Goal: Find specific page/section: Find specific page/section

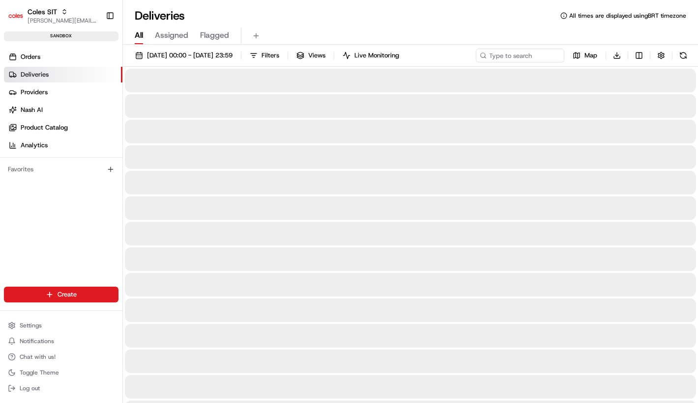
click at [95, 64] on ul "Orders Deliveries Providers [PERSON_NAME] Product Catalog Analytics" at bounding box center [63, 101] width 118 height 104
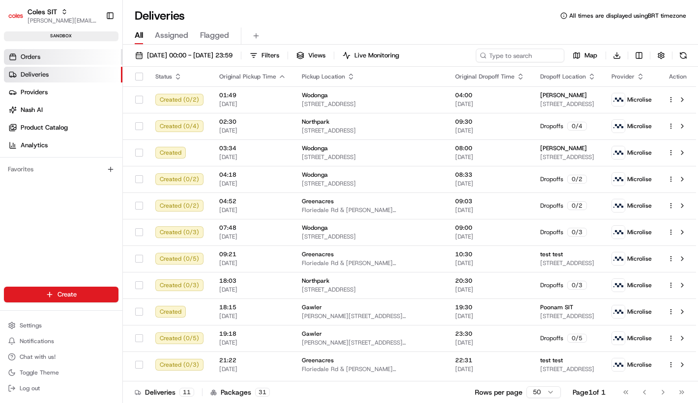
click at [95, 59] on link "Orders" at bounding box center [63, 57] width 118 height 16
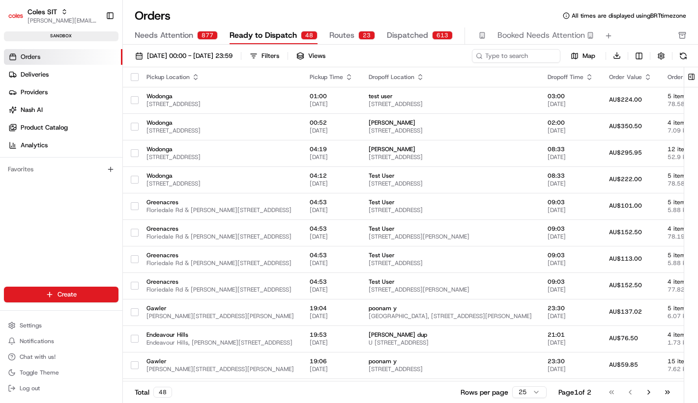
click at [405, 45] on div "[DATE] 00:00 - [DATE] 23:59 Filters Views Map Download Pickup Location Pickup T…" at bounding box center [410, 227] width 575 height 365
click at [412, 41] on span "Dispatched" at bounding box center [407, 35] width 41 height 12
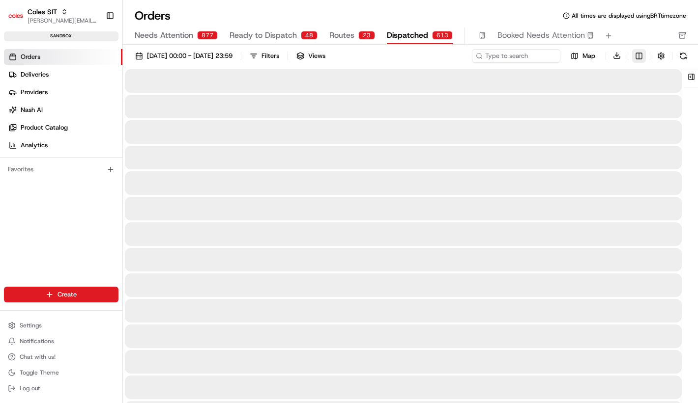
click at [639, 56] on html "Coles SIT [PERSON_NAME][EMAIL_ADDRESS][DOMAIN_NAME] Toggle Sidebar sandbox Orde…" at bounding box center [349, 201] width 698 height 403
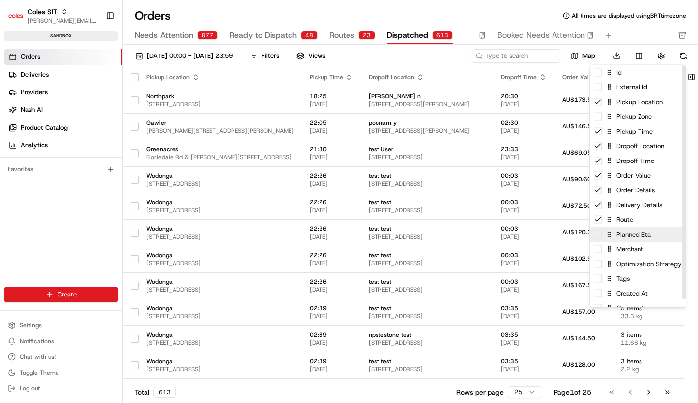
click at [600, 233] on span at bounding box center [597, 235] width 8 height 8
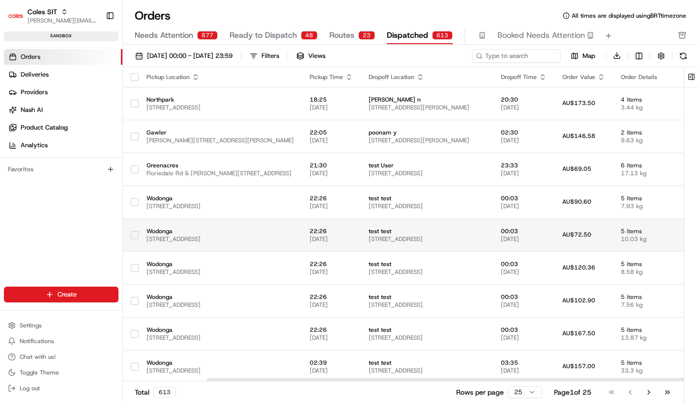
scroll to position [0, 375]
